Goal: Information Seeking & Learning: Learn about a topic

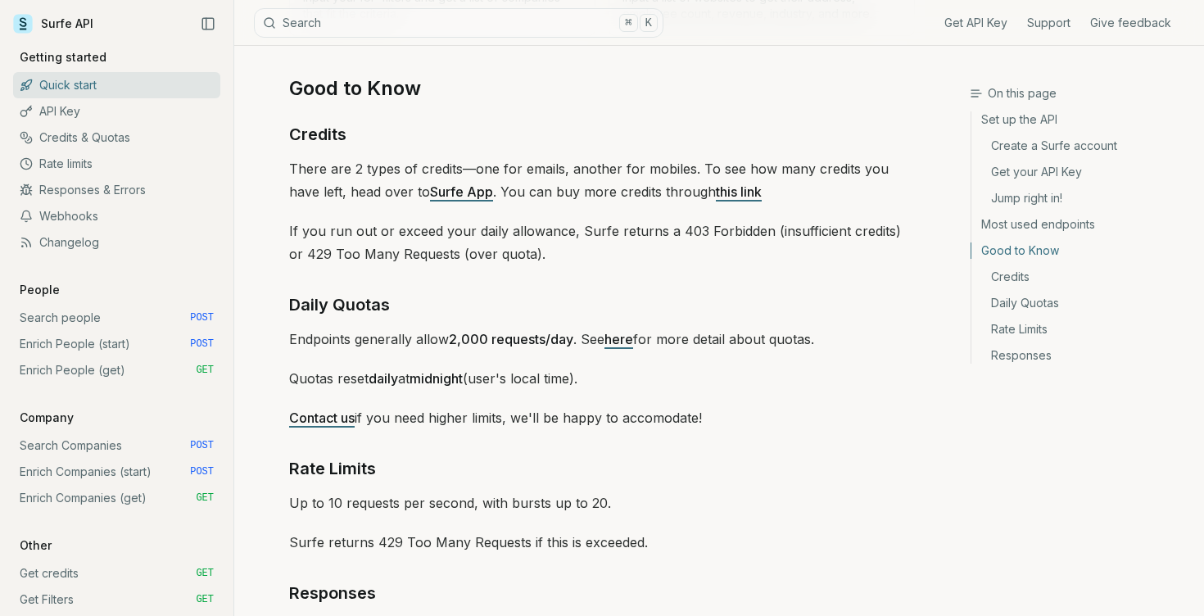
scroll to position [2294, 0]
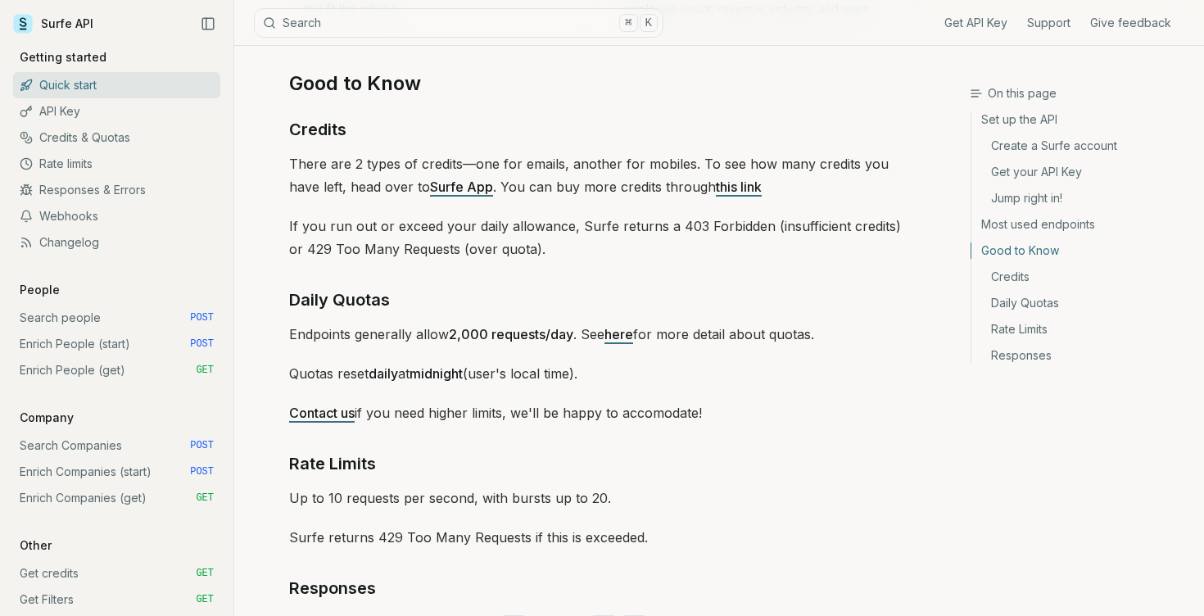
click at [344, 327] on p "Endpoints generally allow 2,000 requests/day . See here for more detail about q…" at bounding box center [602, 334] width 626 height 23
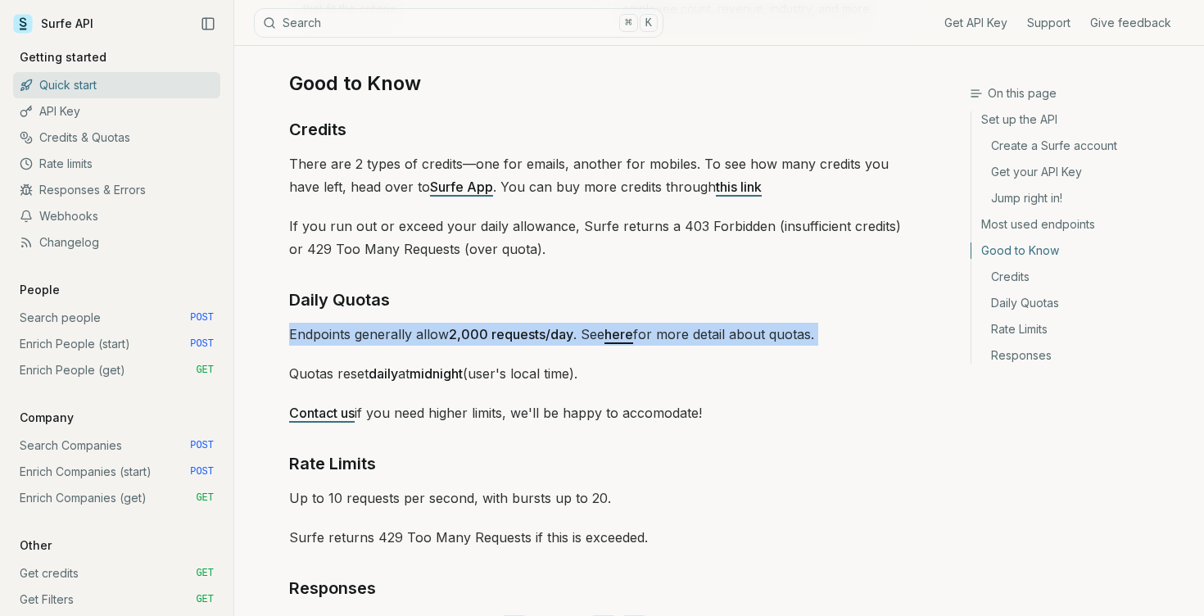
click at [344, 327] on p "Endpoints generally allow 2,000 requests/day . See here for more detail about q…" at bounding box center [602, 334] width 626 height 23
copy div "Endpoints generally allow 2,000 requests/day . See here for more detail about q…"
click at [625, 332] on link "here" at bounding box center [618, 334] width 29 height 16
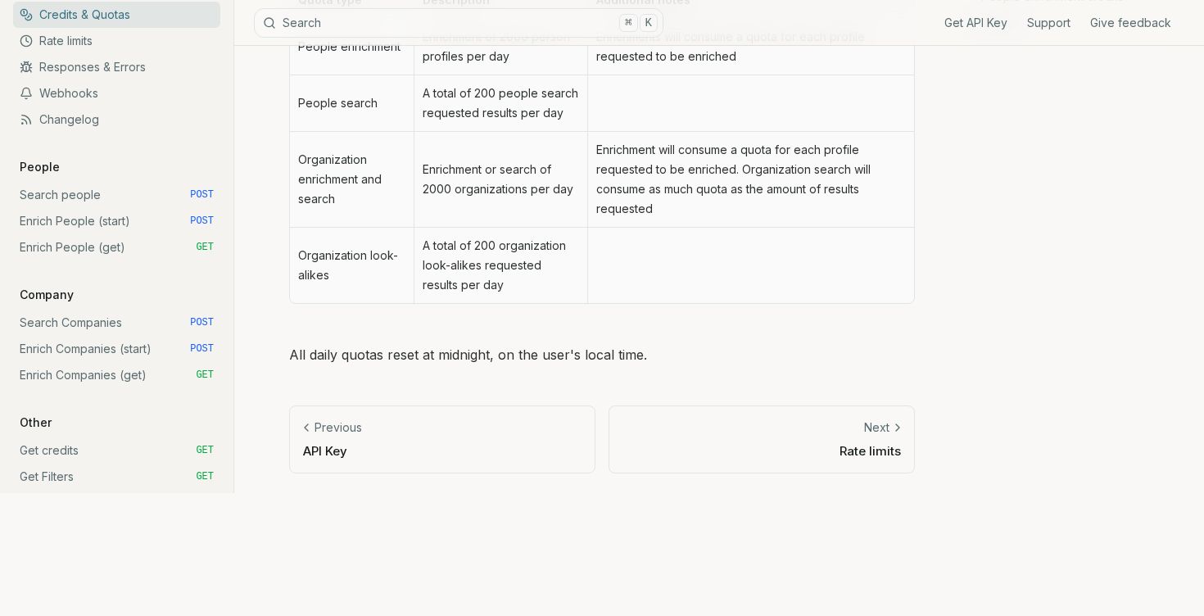
scroll to position [691, 0]
